Goal: Task Accomplishment & Management: Complete application form

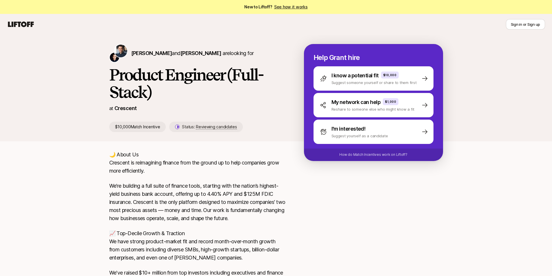
click at [29, 25] on icon at bounding box center [21, 24] width 28 height 8
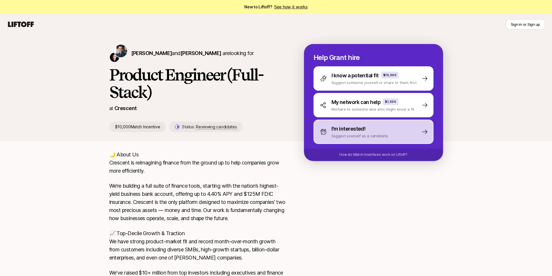
click at [357, 136] on p "Suggest yourself as a candidate" at bounding box center [359, 136] width 56 height 6
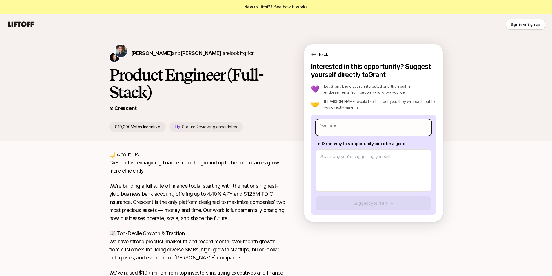
click at [344, 128] on input "text" at bounding box center [373, 127] width 116 height 16
click at [211, 182] on p "We’re building a full suite of finance tools, starting with the nation’s highes…" at bounding box center [197, 202] width 176 height 41
drag, startPoint x: 27, startPoint y: 23, endPoint x: 20, endPoint y: 25, distance: 6.9
click at [20, 25] on icon at bounding box center [21, 24] width 28 height 8
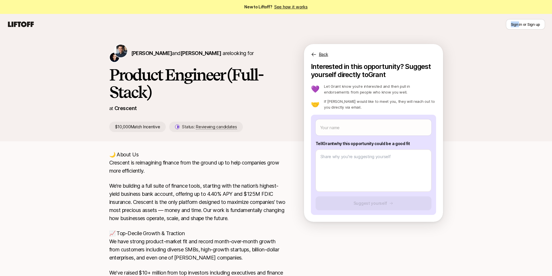
click at [20, 25] on icon at bounding box center [21, 24] width 28 height 8
click at [26, 26] on icon at bounding box center [21, 24] width 26 height 6
click at [28, 26] on icon at bounding box center [21, 24] width 28 height 8
click at [124, 106] on link "Crescent" at bounding box center [125, 108] width 22 height 6
